Goal: Transaction & Acquisition: Download file/media

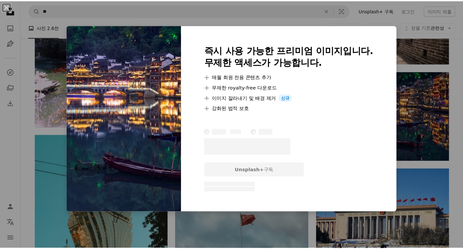
scroll to position [2183, 0]
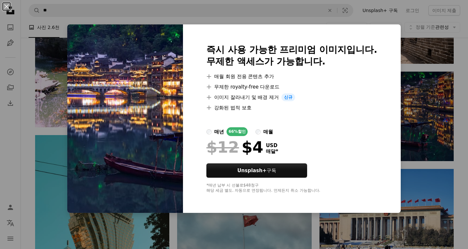
click at [414, 31] on div "An X shape 즉시 사용 가능한 프리미엄 이미지입니다. 무제한 액세스가 가능합니다. A plus sign 매월 회원 전용 콘텐츠 추가 A…" at bounding box center [234, 124] width 468 height 249
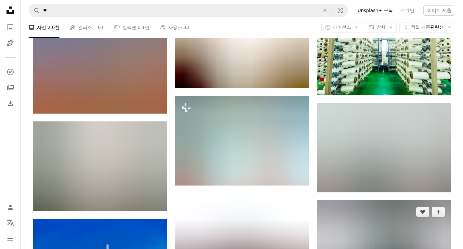
scroll to position [15158, 0]
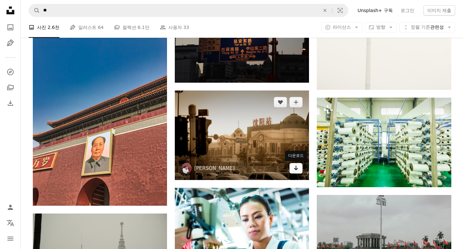
click at [293, 167] on link "Arrow pointing down" at bounding box center [296, 168] width 13 height 10
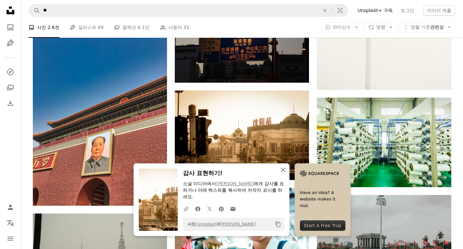
click at [284, 170] on icon "An X shape" at bounding box center [283, 170] width 8 height 8
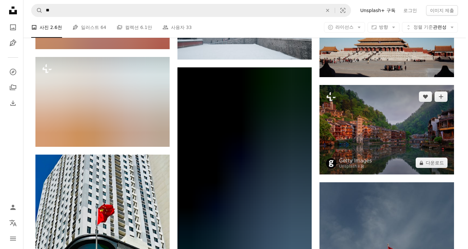
scroll to position [20913, 0]
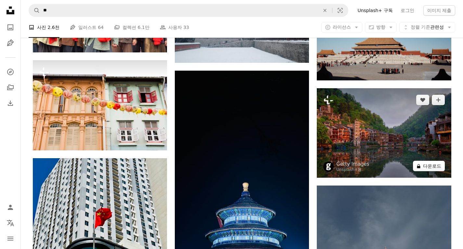
click at [434, 166] on button "A lock 다운로드" at bounding box center [429, 166] width 32 height 10
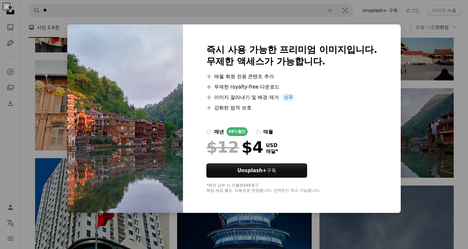
click at [460, 115] on div "An X shape 즉시 사용 가능한 프리미엄 이미지입니다. 무제한 액세스가 가능합니다. A plus sign 매월 회원 전용 콘텐츠 추가 A…" at bounding box center [234, 124] width 468 height 249
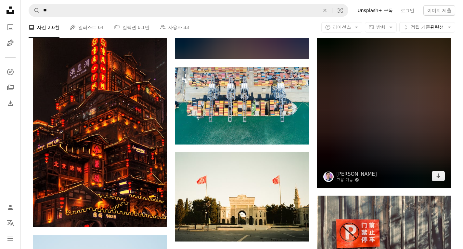
scroll to position [22864, 0]
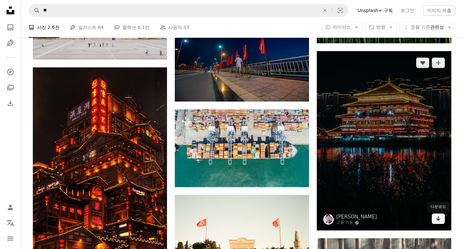
click at [443, 224] on link "Arrow pointing down" at bounding box center [438, 218] width 13 height 10
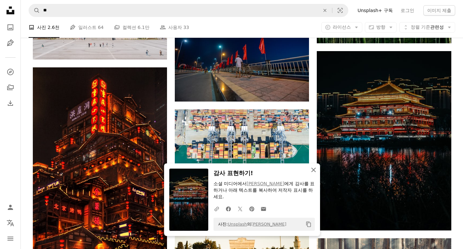
click at [312, 169] on icon "button" at bounding box center [314, 169] width 5 height 5
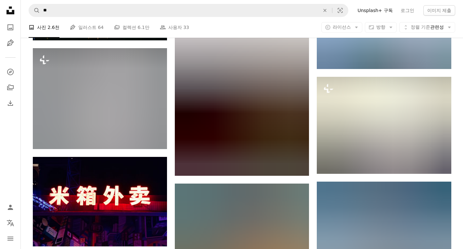
scroll to position [26246, 0]
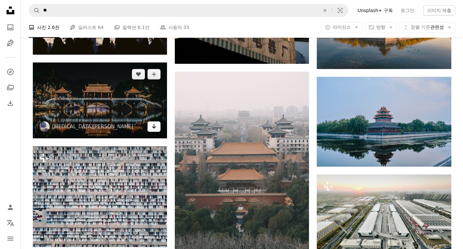
click at [155, 130] on icon "Arrow pointing down" at bounding box center [154, 126] width 5 height 8
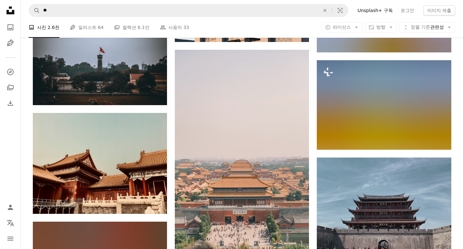
scroll to position [27059, 0]
